Goal: Register for event/course

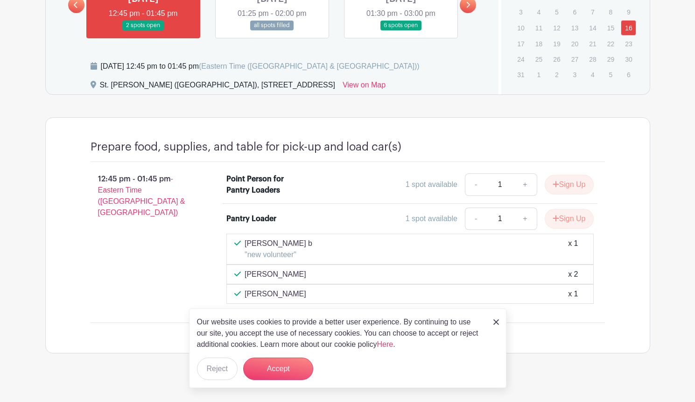
scroll to position [583, 0]
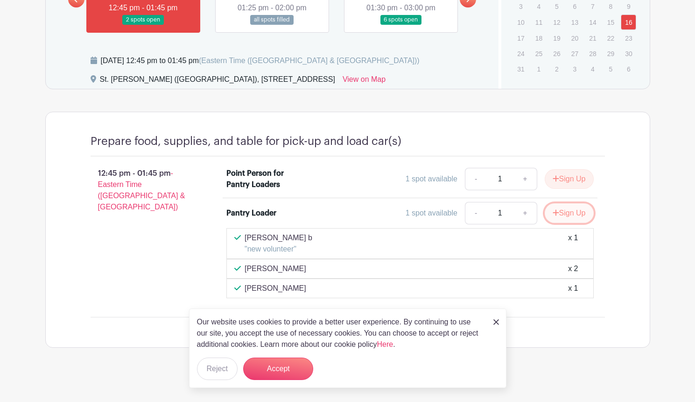
click at [558, 217] on button "Sign Up" at bounding box center [569, 213] width 49 height 20
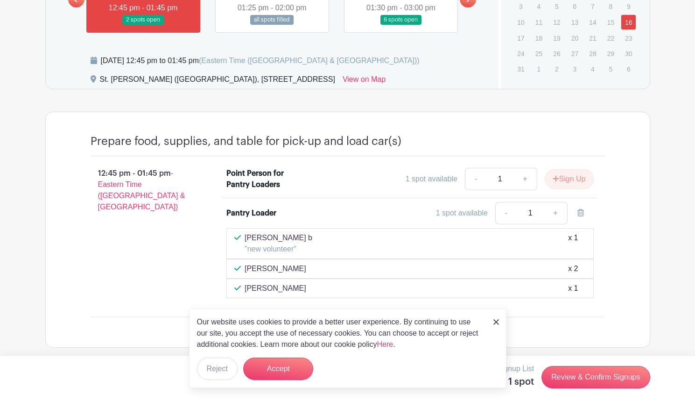
scroll to position [588, 0]
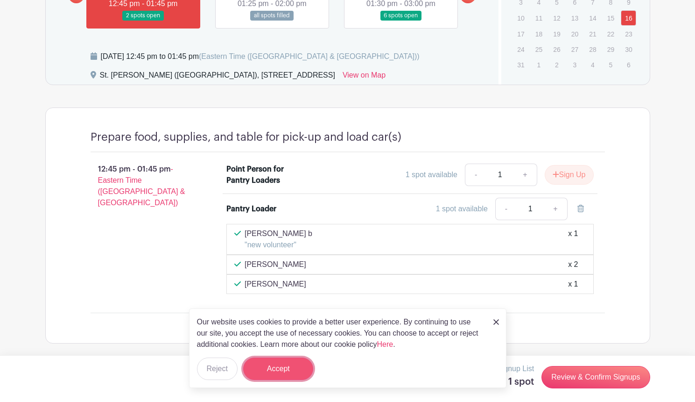
click at [286, 365] on button "Accept" at bounding box center [278, 368] width 70 height 22
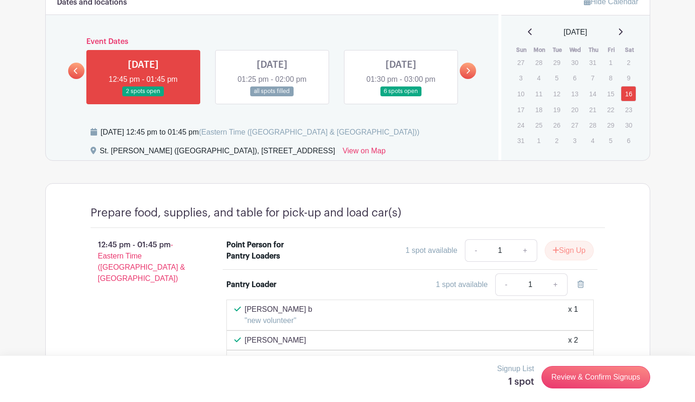
scroll to position [515, 0]
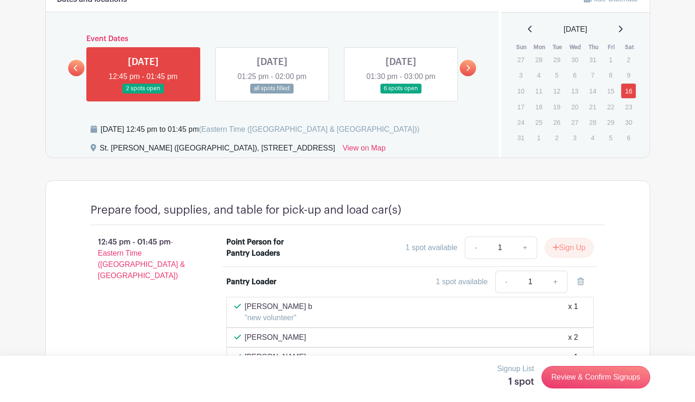
click at [272, 93] on link at bounding box center [272, 93] width 0 height 0
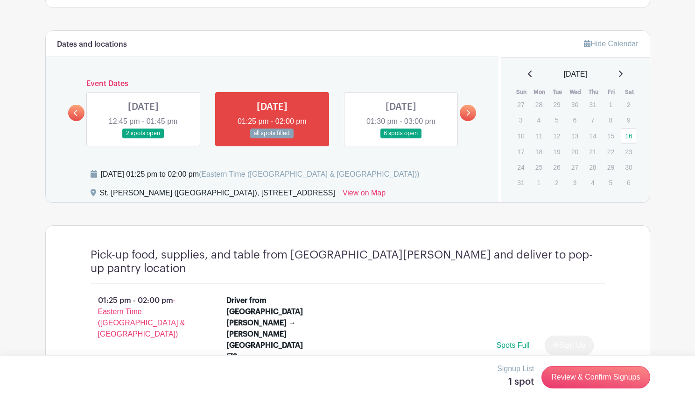
click at [401, 138] on link at bounding box center [401, 138] width 0 height 0
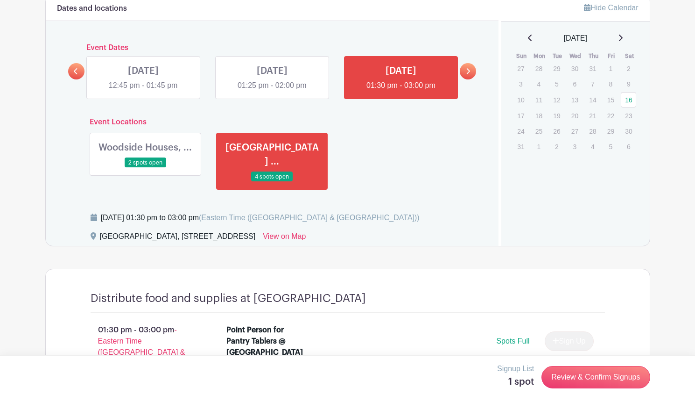
scroll to position [480, 0]
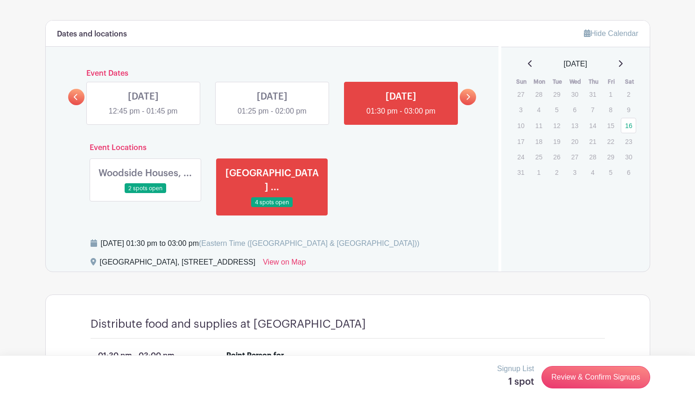
click at [145, 193] on link at bounding box center [145, 193] width 0 height 0
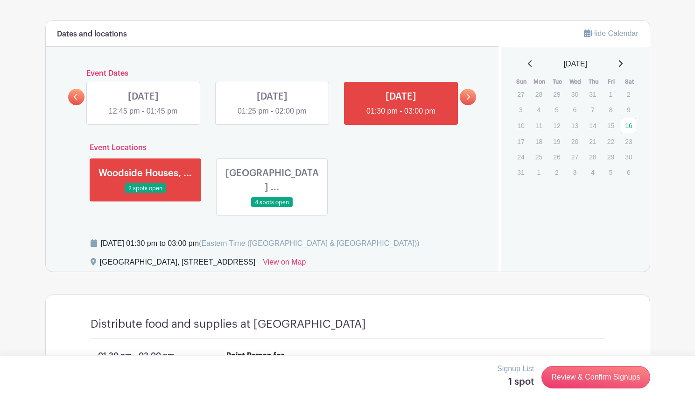
click at [143, 117] on link at bounding box center [143, 117] width 0 height 0
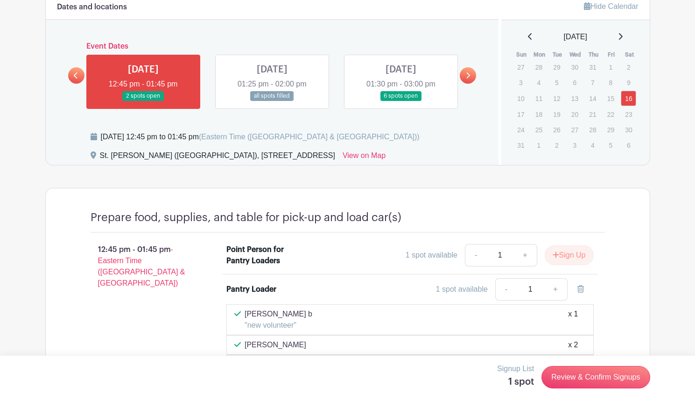
scroll to position [506, 0]
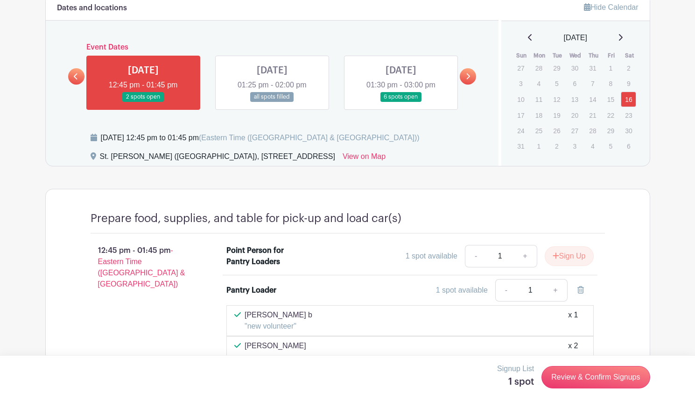
click at [77, 78] on icon at bounding box center [76, 76] width 4 height 6
click at [401, 102] on link at bounding box center [401, 102] width 0 height 0
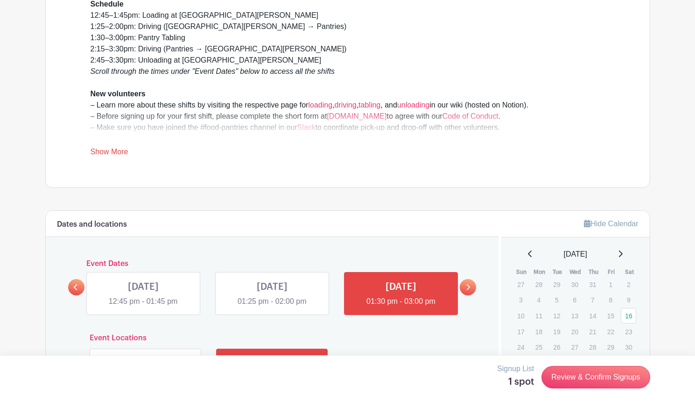
scroll to position [277, 0]
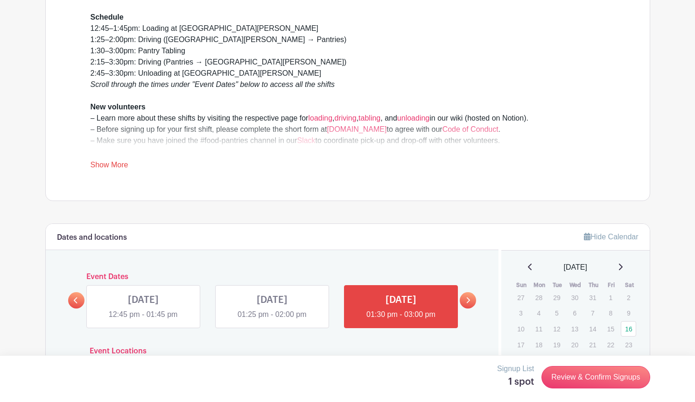
click at [469, 301] on icon at bounding box center [469, 300] width 4 height 6
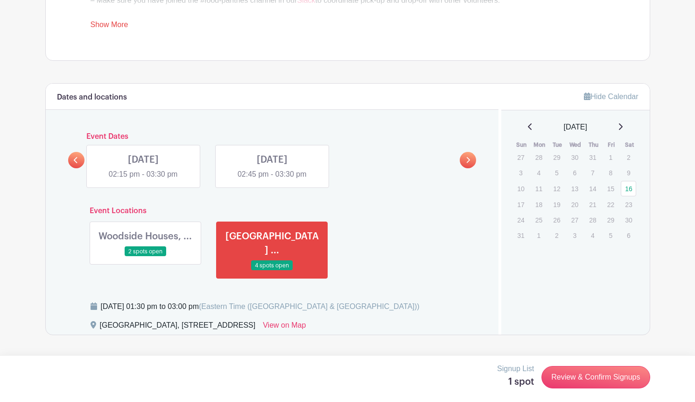
scroll to position [414, 0]
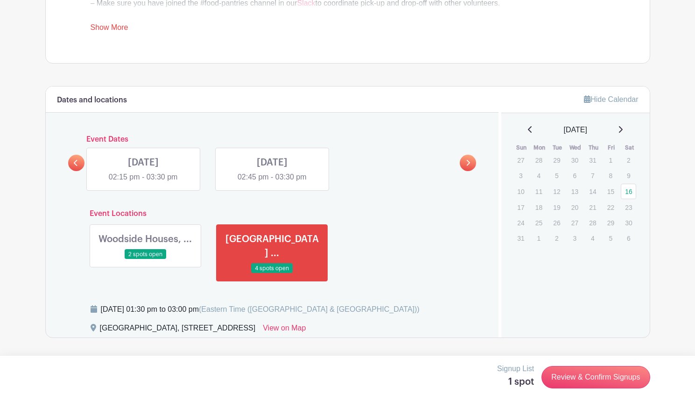
click at [143, 183] on link at bounding box center [143, 183] width 0 height 0
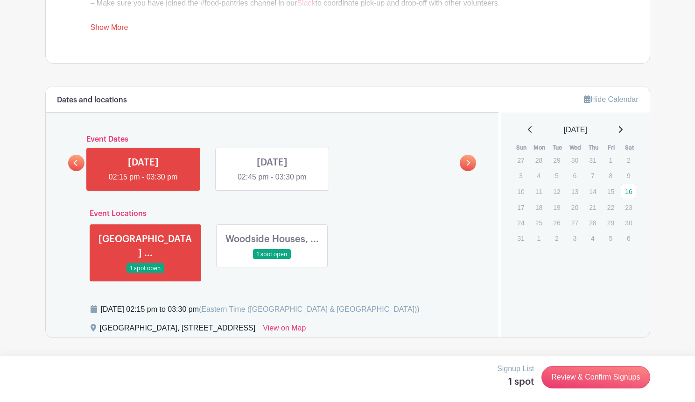
click at [272, 183] on link at bounding box center [272, 183] width 0 height 0
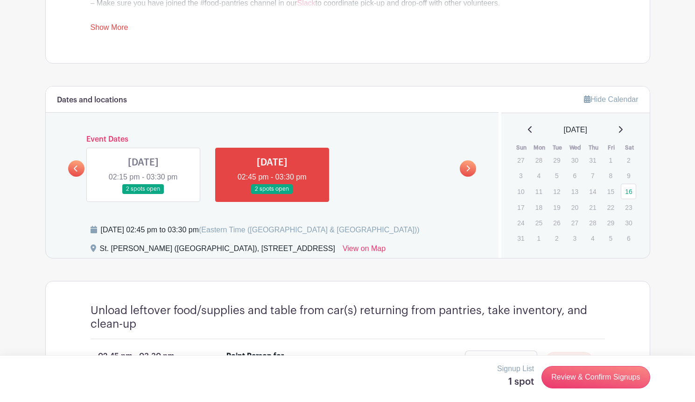
click at [74, 169] on icon at bounding box center [76, 168] width 4 height 6
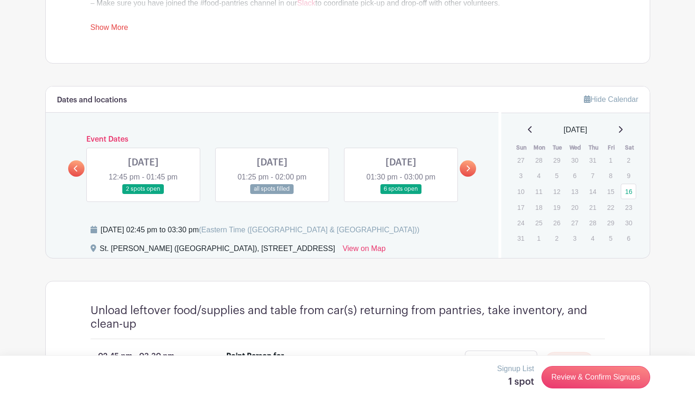
click at [74, 169] on icon at bounding box center [76, 168] width 4 height 6
click at [143, 194] on link at bounding box center [143, 194] width 0 height 0
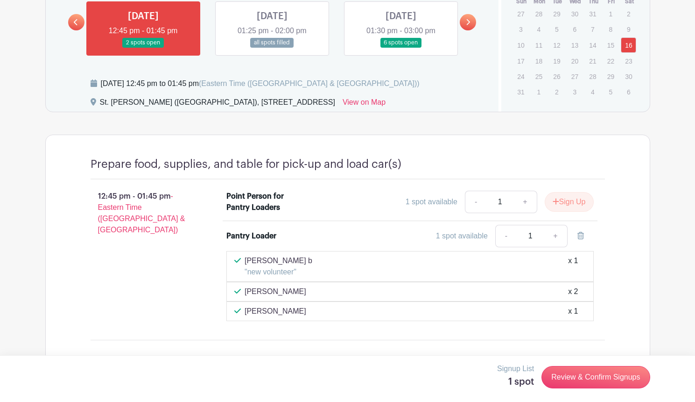
scroll to position [588, 0]
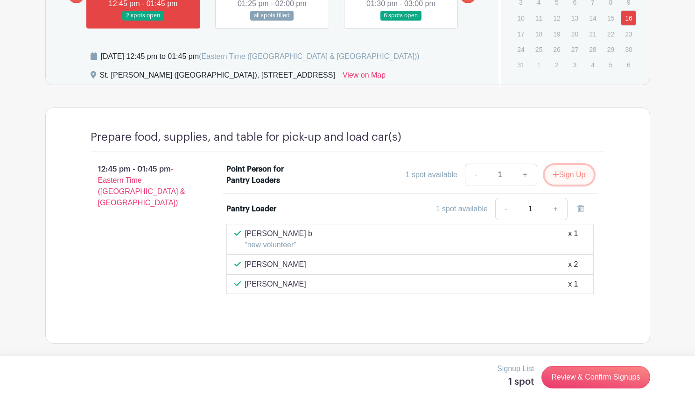
click at [572, 176] on button "Sign Up" at bounding box center [569, 175] width 49 height 20
click at [584, 177] on icon at bounding box center [581, 173] width 7 height 7
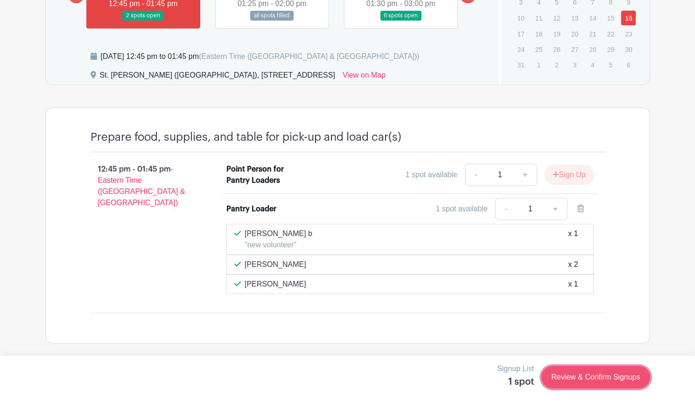
click at [582, 378] on link "Review & Confirm Signups" at bounding box center [596, 377] width 108 height 22
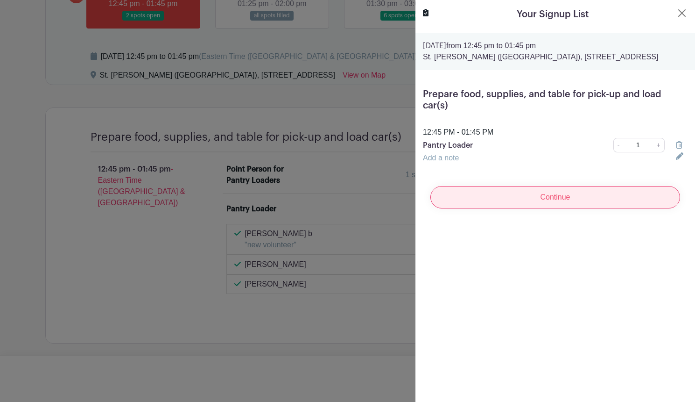
click at [496, 186] on input "Continue" at bounding box center [556, 197] width 250 height 22
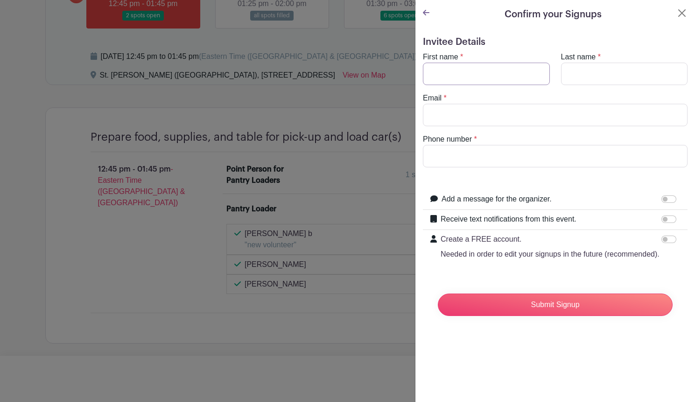
click at [460, 75] on input "First name" at bounding box center [486, 74] width 127 height 22
type input "Ben"
type input "Dewey"
type input "h"
type input "ben@dewey.nyc"
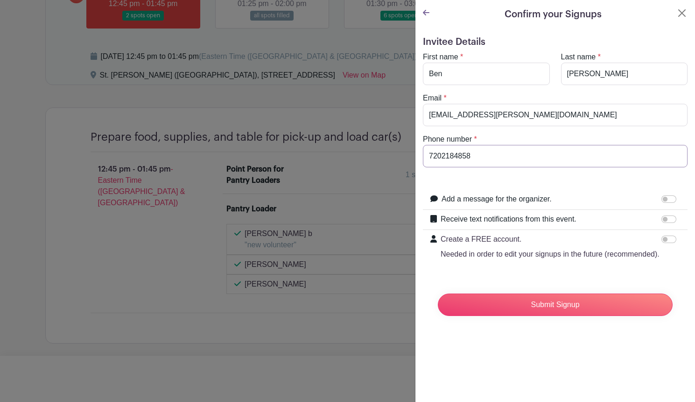
type input "7202184858"
click at [538, 354] on div "Confirm your Signups Invitee Details First name * Ben Last name * Dewey Email *…" at bounding box center [555, 201] width 280 height 402
click at [667, 201] on input "Add a message for the organizer." at bounding box center [669, 198] width 15 height 7
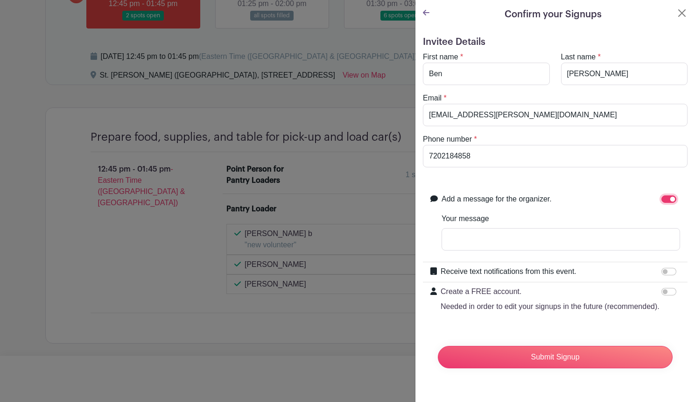
click at [668, 200] on input "Add a message for the organizer." at bounding box center [669, 198] width 15 height 7
checkbox input "false"
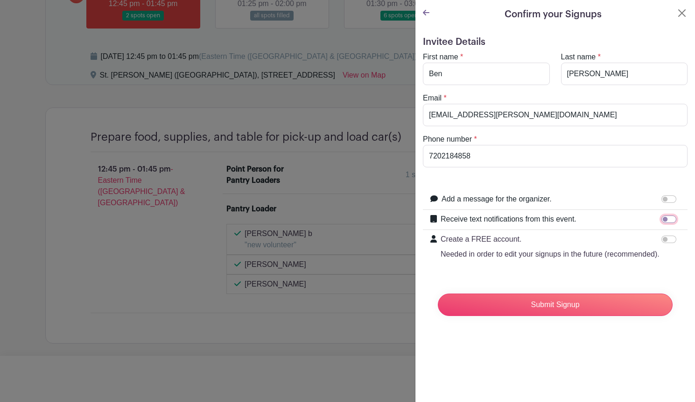
click at [673, 219] on input "Receive text notifications from this event." at bounding box center [669, 218] width 15 height 7
checkbox input "true"
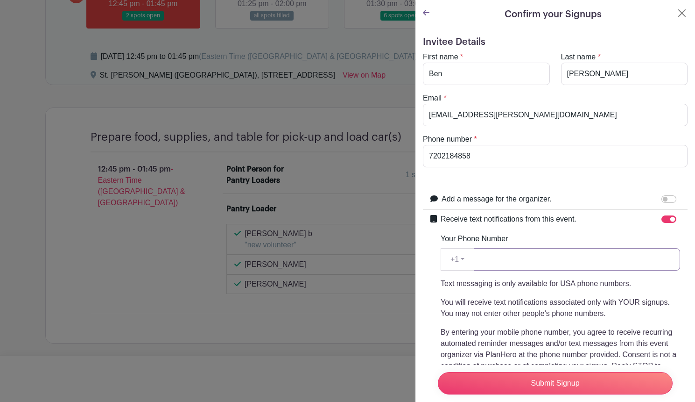
click at [635, 262] on input "Your Phone Number" at bounding box center [577, 259] width 206 height 22
type input "7202184858"
click at [578, 238] on div "Your Phone Number +1 +1 7202184858 Text messaging is only available for USA pho…" at bounding box center [561, 313] width 240 height 161
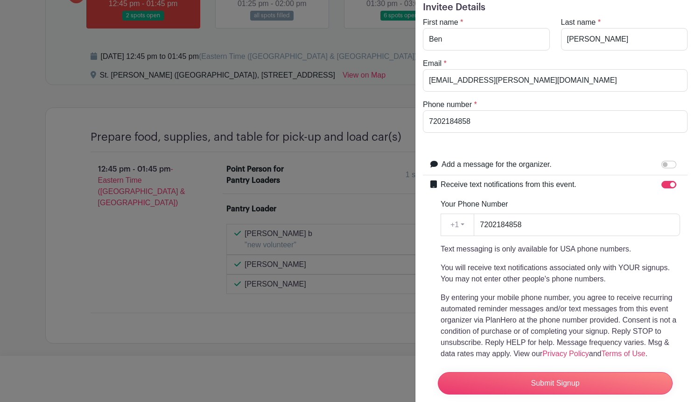
scroll to position [68, 0]
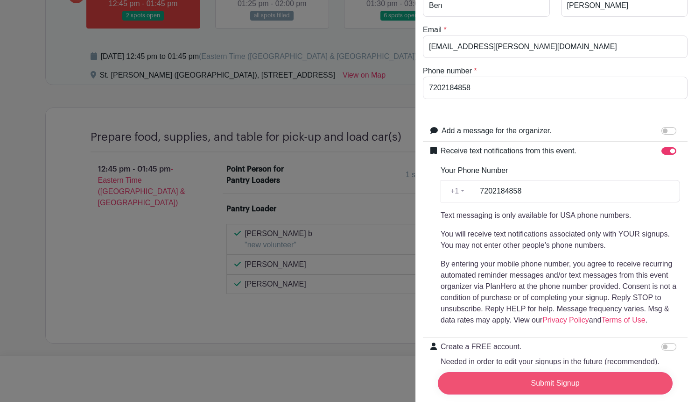
click at [603, 374] on input "Submit Signup" at bounding box center [555, 383] width 235 height 22
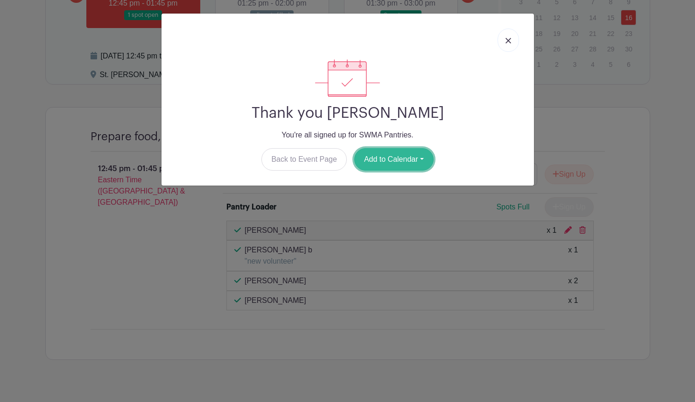
click at [398, 154] on button "Add to Calendar" at bounding box center [393, 159] width 79 height 22
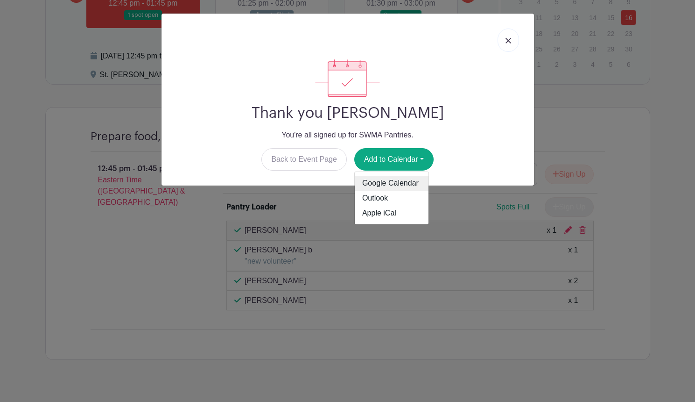
click at [393, 187] on link "Google Calendar" at bounding box center [392, 183] width 74 height 15
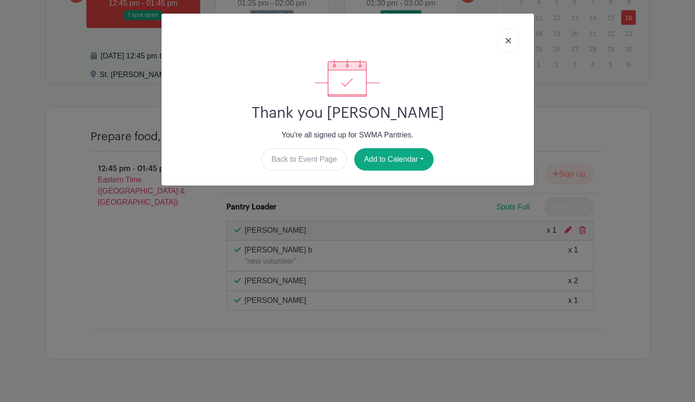
click at [504, 41] on link at bounding box center [508, 39] width 21 height 23
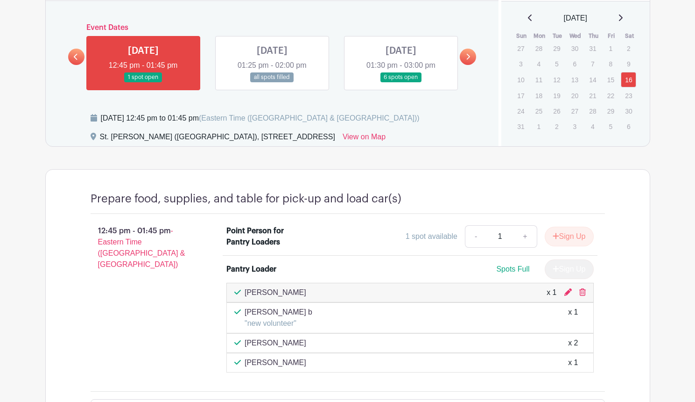
scroll to position [549, 0]
